Goal: Information Seeking & Learning: Learn about a topic

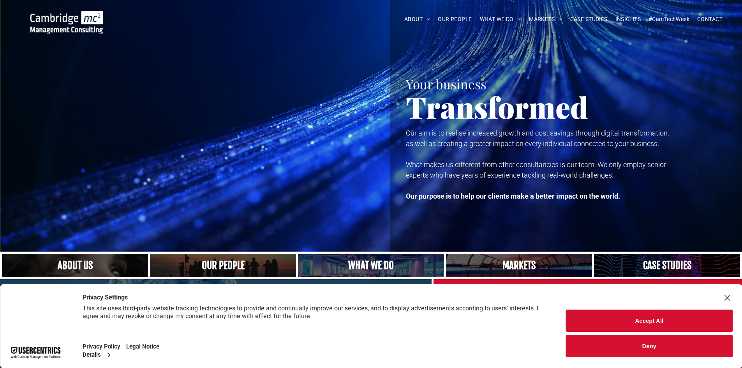
click at [606, 341] on button "Deny" at bounding box center [649, 346] width 167 height 22
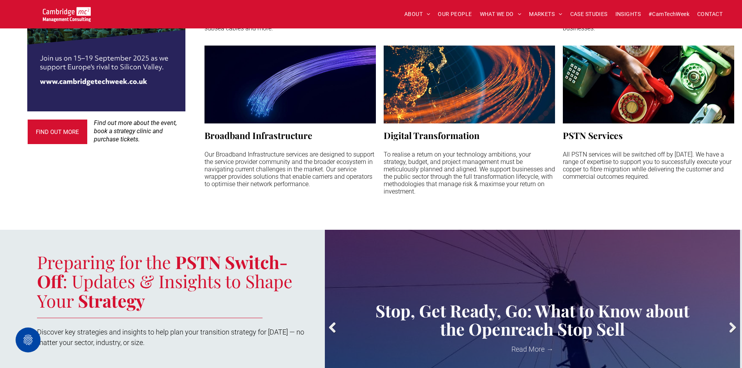
scroll to position [778, 0]
